Goal: Check status: Check status

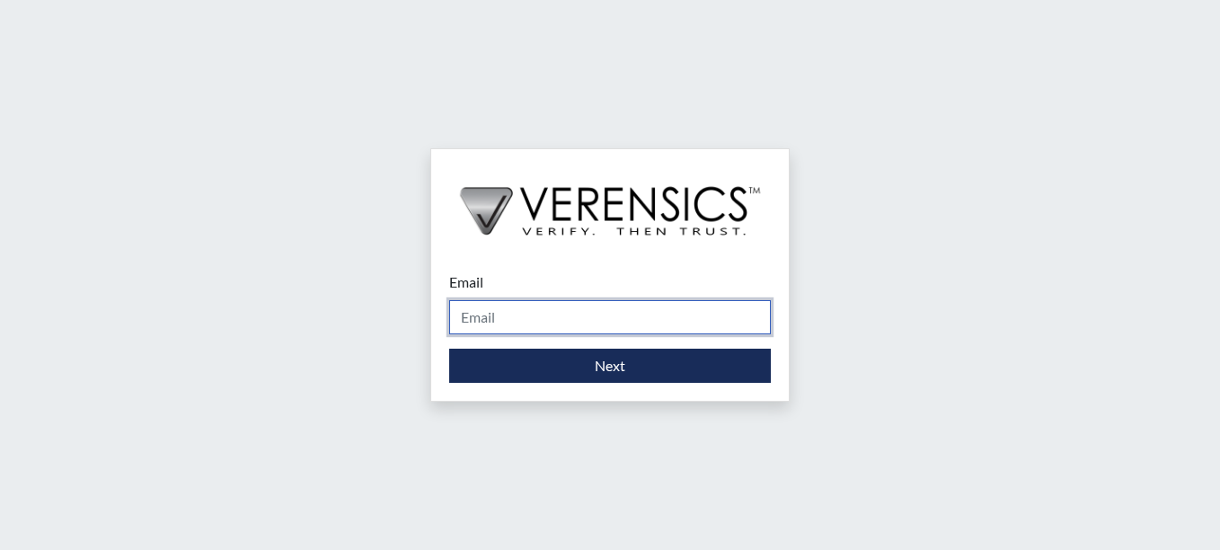
click at [587, 322] on input "Email" at bounding box center [610, 317] width 322 height 34
type input "[PERSON_NAME][EMAIL_ADDRESS][PERSON_NAME][DOMAIN_NAME]"
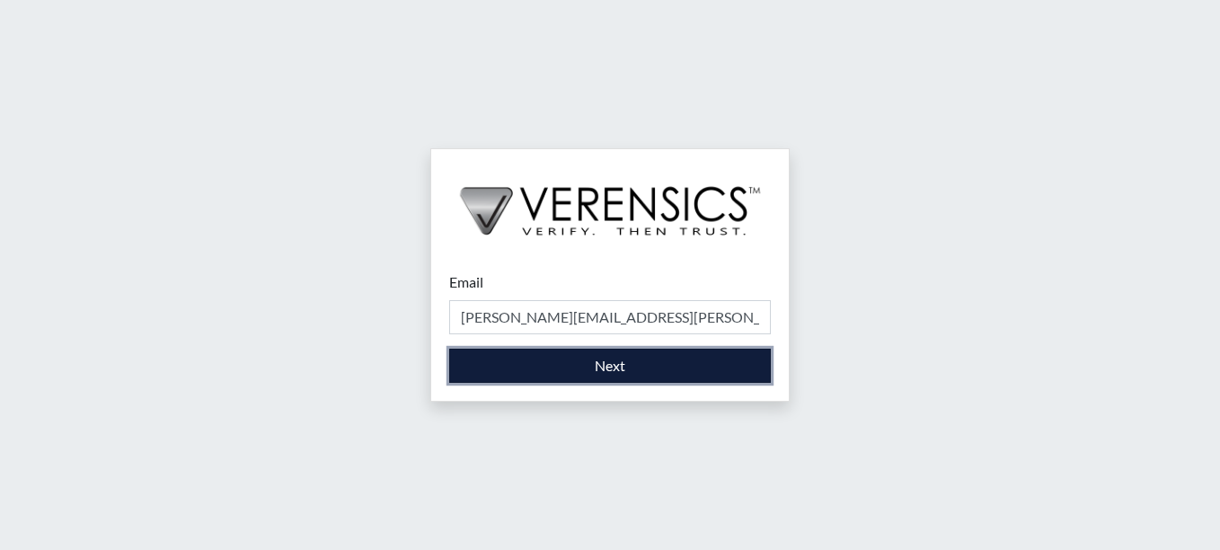
click at [581, 365] on button "Next" at bounding box center [610, 366] width 322 height 34
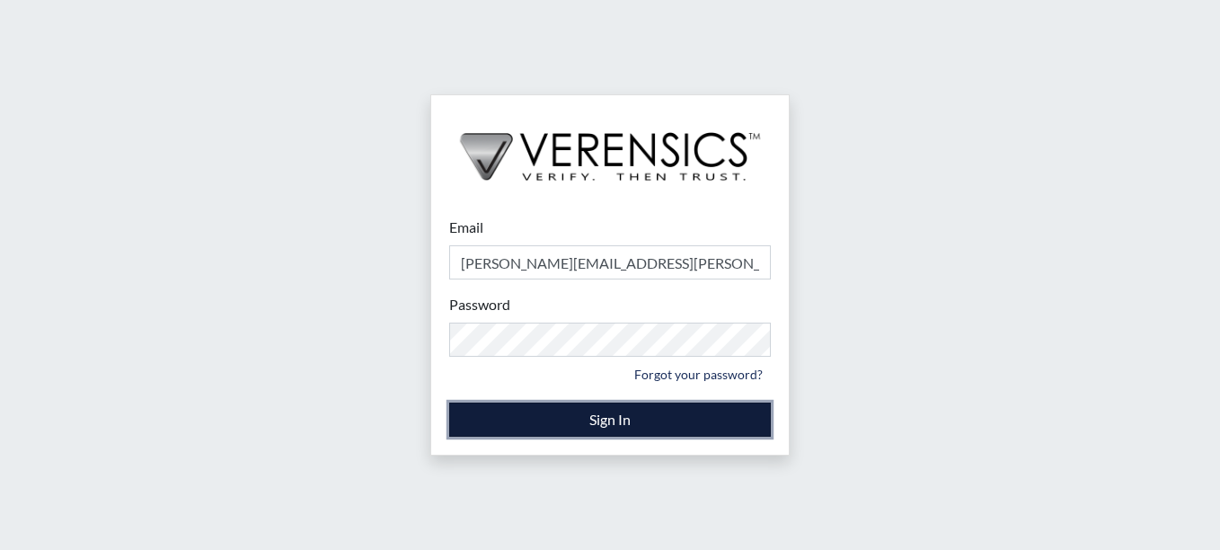
click at [619, 415] on button "Sign In" at bounding box center [610, 419] width 322 height 34
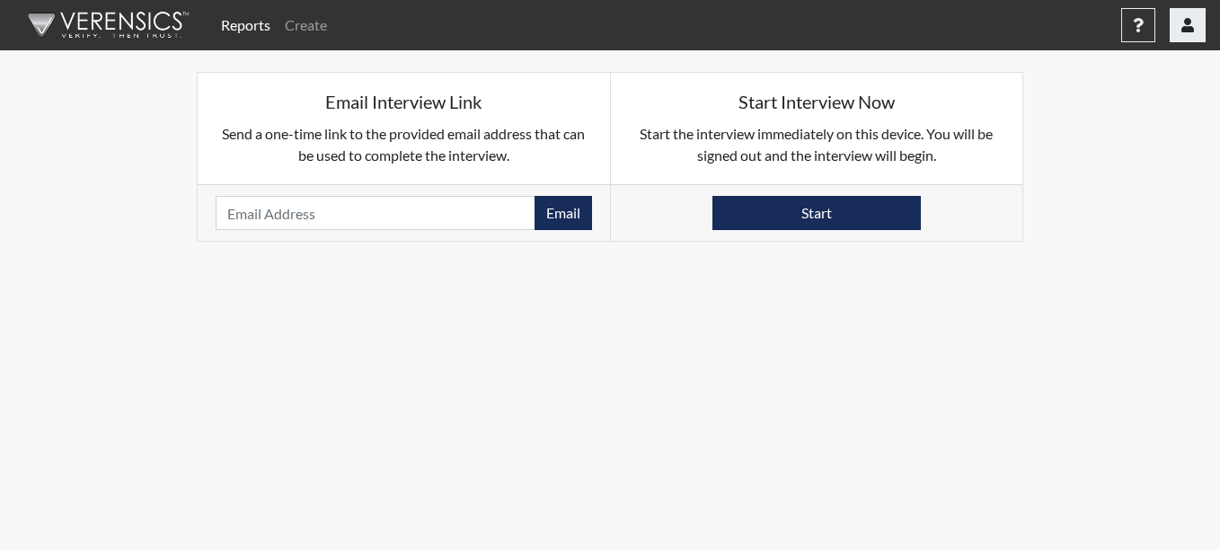
click at [1190, 35] on button "button" at bounding box center [1188, 25] width 36 height 34
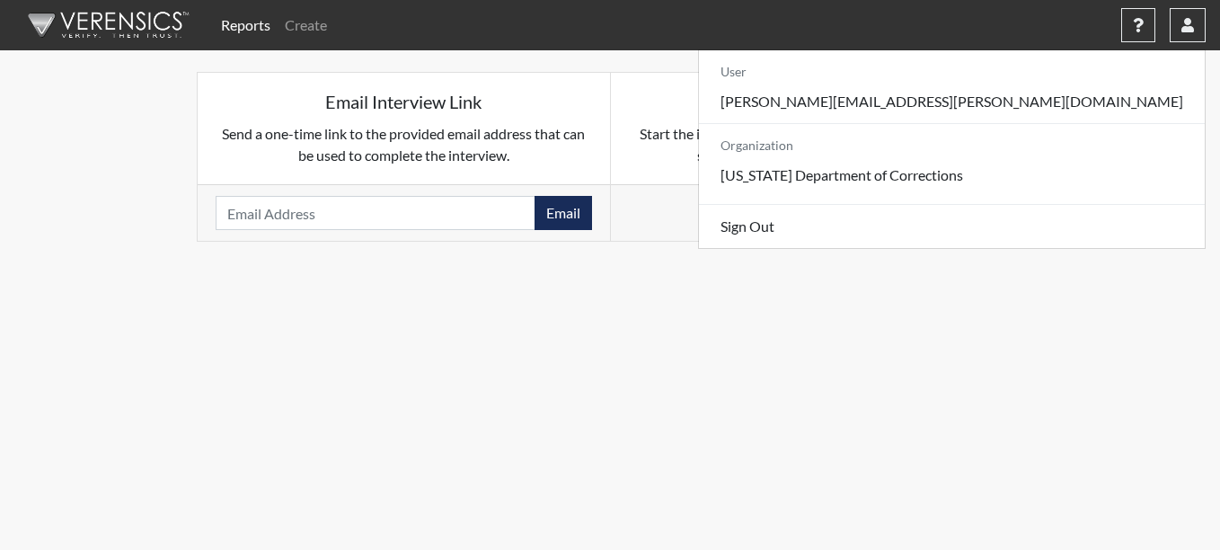
click at [936, 78] on div "Start Interview Now Start the interview immediately on this device. You will be…" at bounding box center [817, 128] width 412 height 111
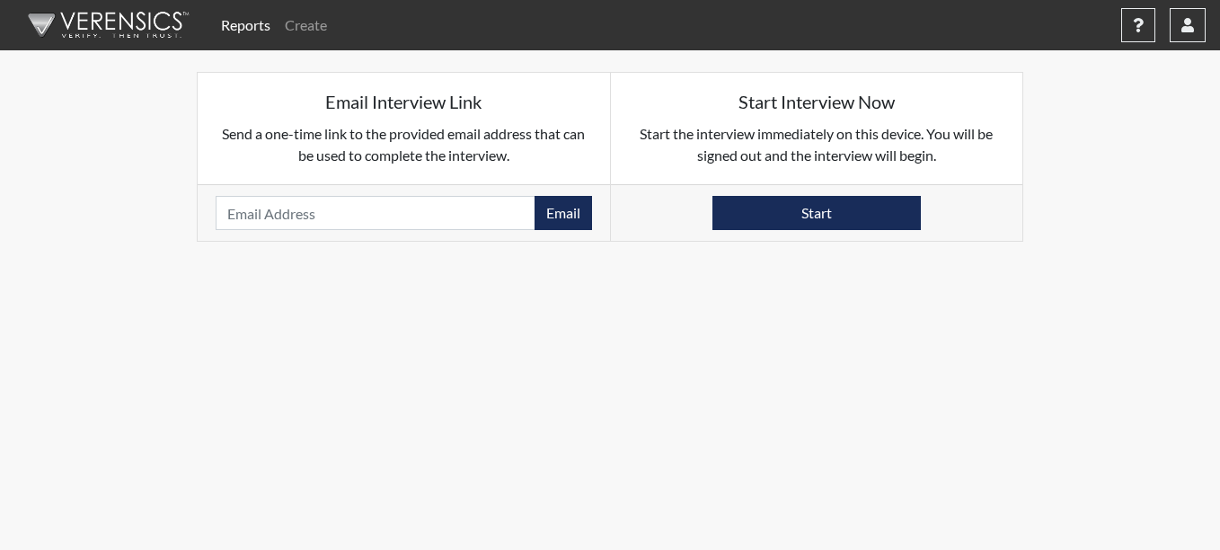
click at [257, 31] on link "Reports" at bounding box center [246, 25] width 64 height 36
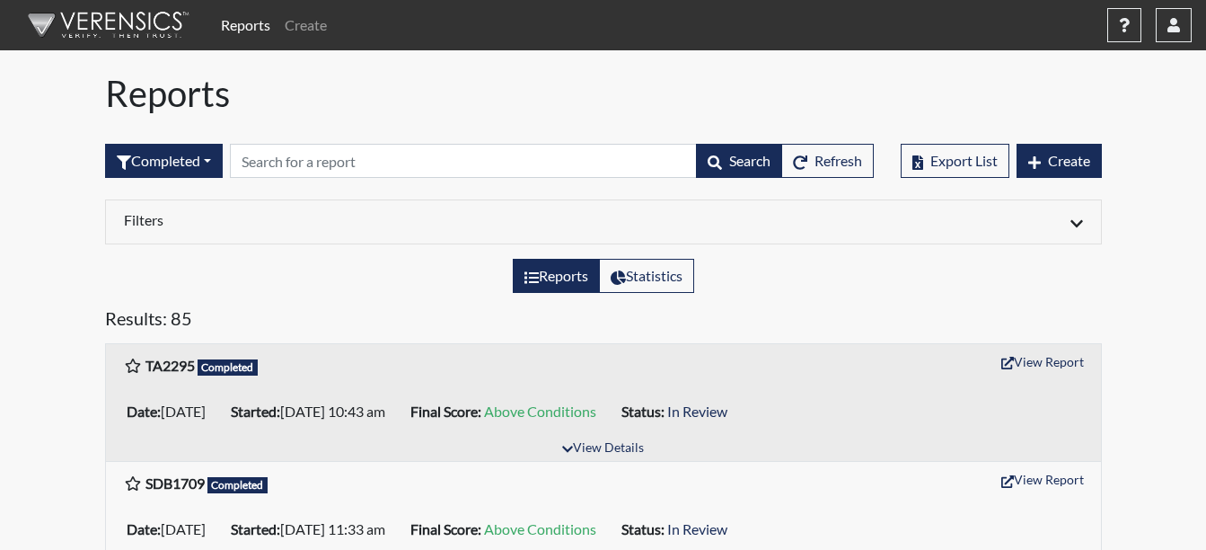
click at [596, 417] on span "Above Conditions" at bounding box center [540, 410] width 112 height 17
click at [624, 442] on button "View Details" at bounding box center [603, 449] width 98 height 24
